Goal: Information Seeking & Learning: Understand process/instructions

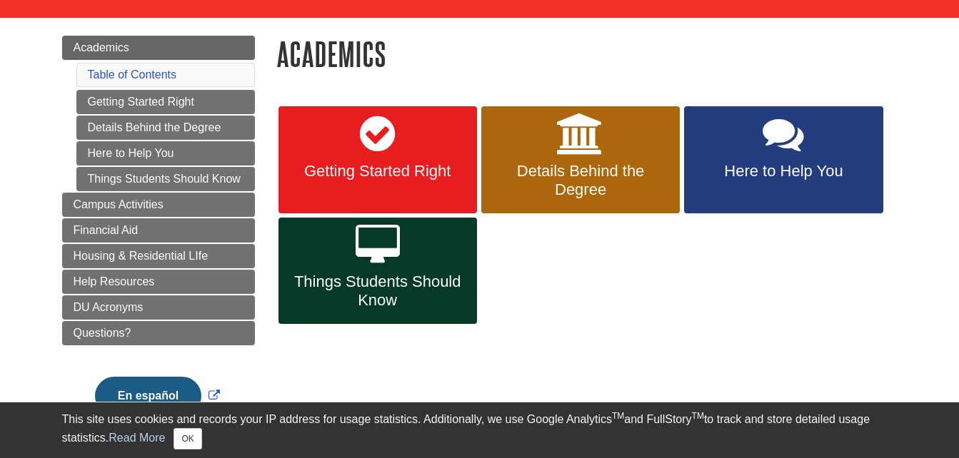
scroll to position [149, 0]
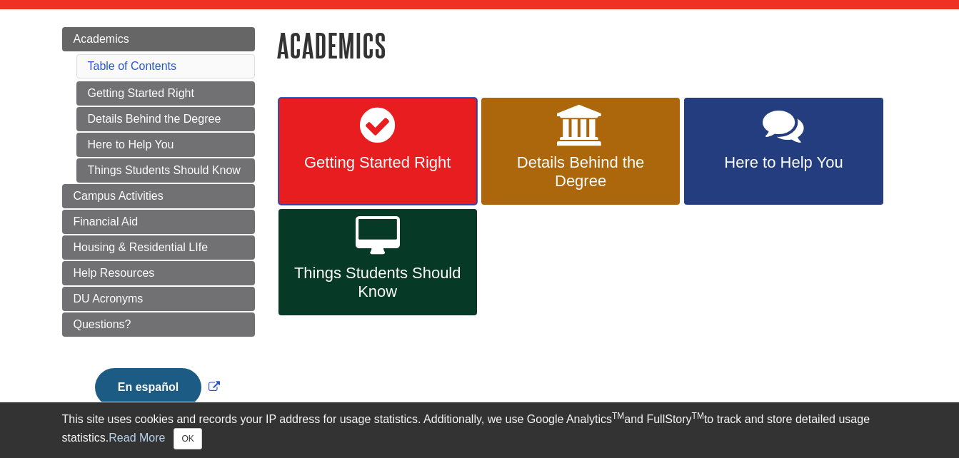
click at [401, 160] on span "Getting Started Right" at bounding box center [377, 163] width 177 height 19
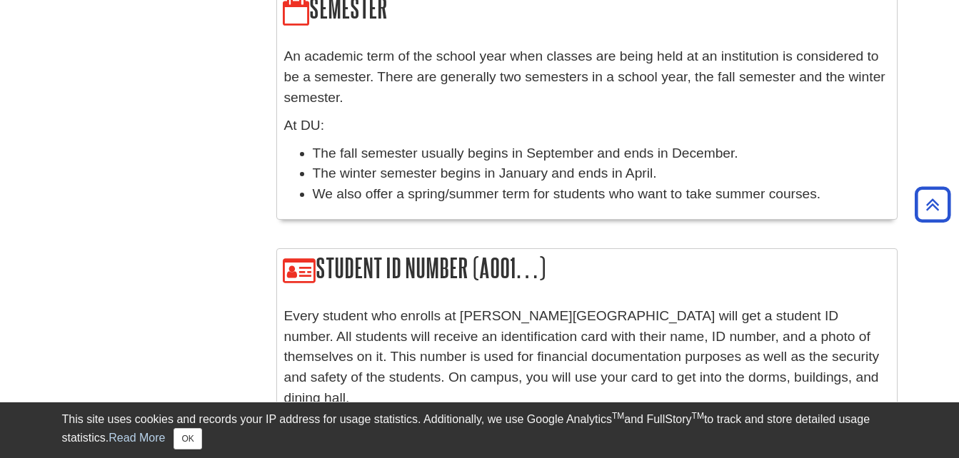
scroll to position [1445, 0]
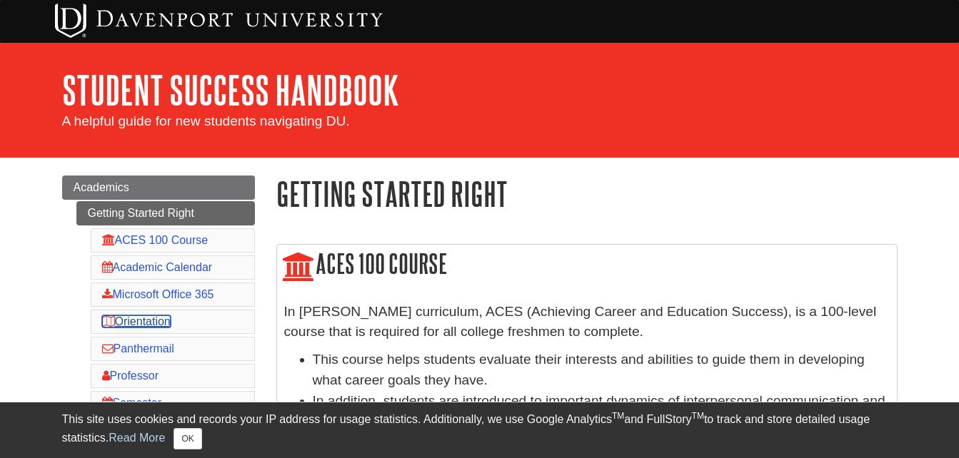
click at [165, 322] on link "Orientation" at bounding box center [136, 322] width 69 height 12
